Goal: Task Accomplishment & Management: Manage account settings

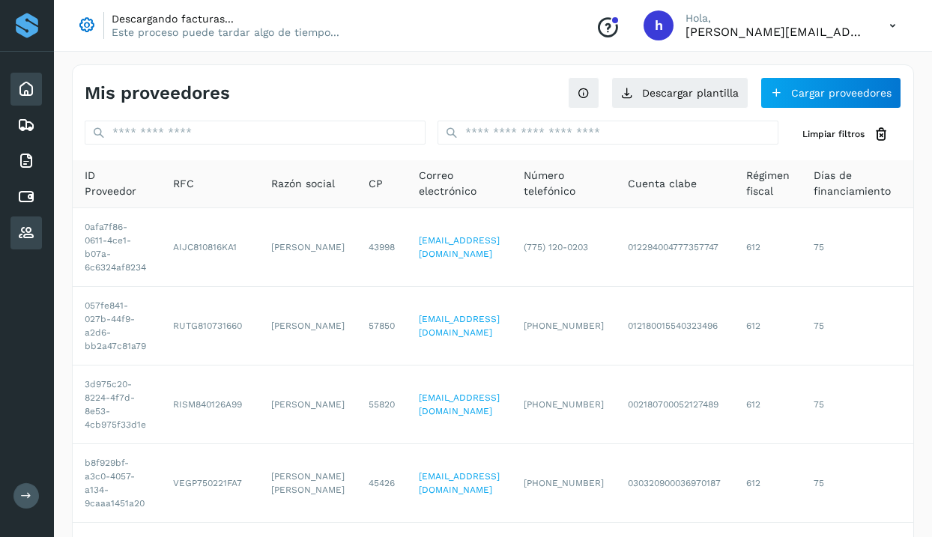
click at [31, 91] on icon at bounding box center [26, 89] width 18 height 18
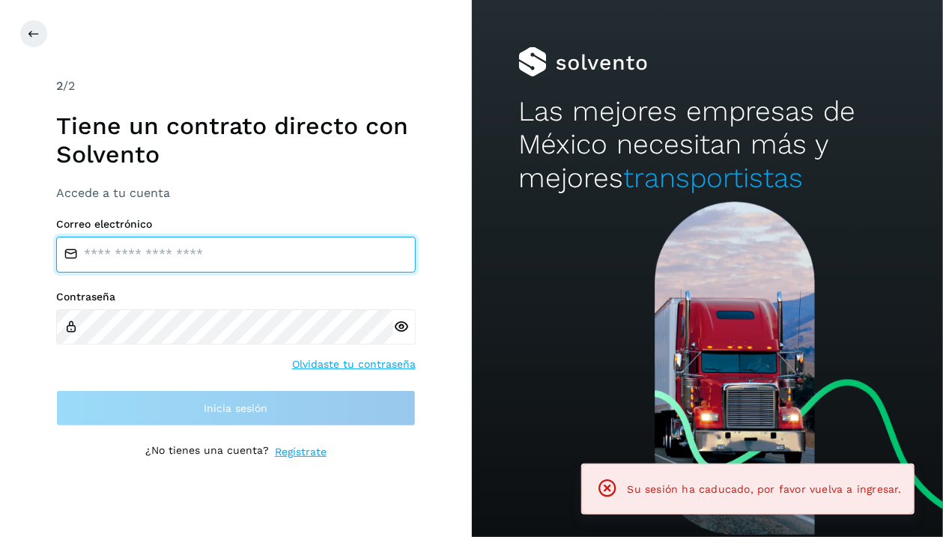
type input "**********"
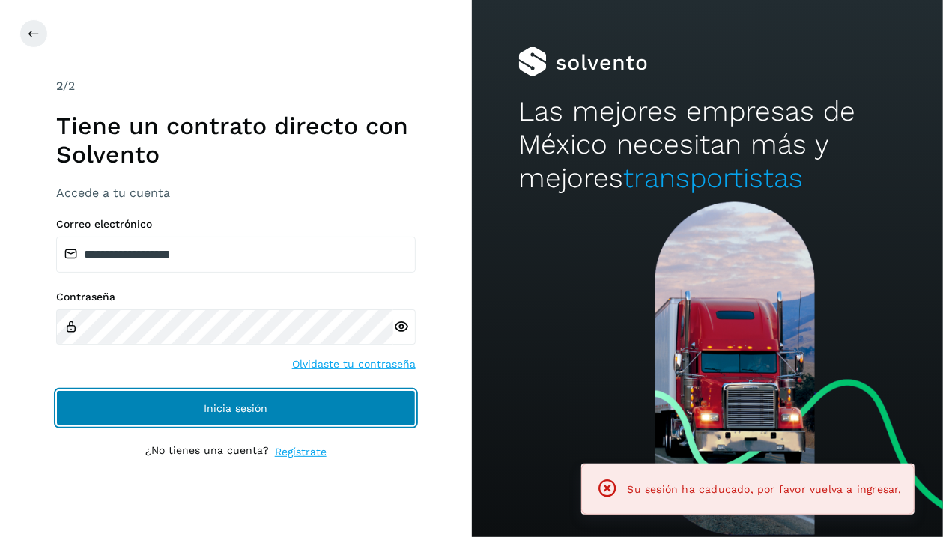
click at [178, 398] on button "Inicia sesión" at bounding box center [236, 408] width 360 height 36
